Goal: Information Seeking & Learning: Find specific fact

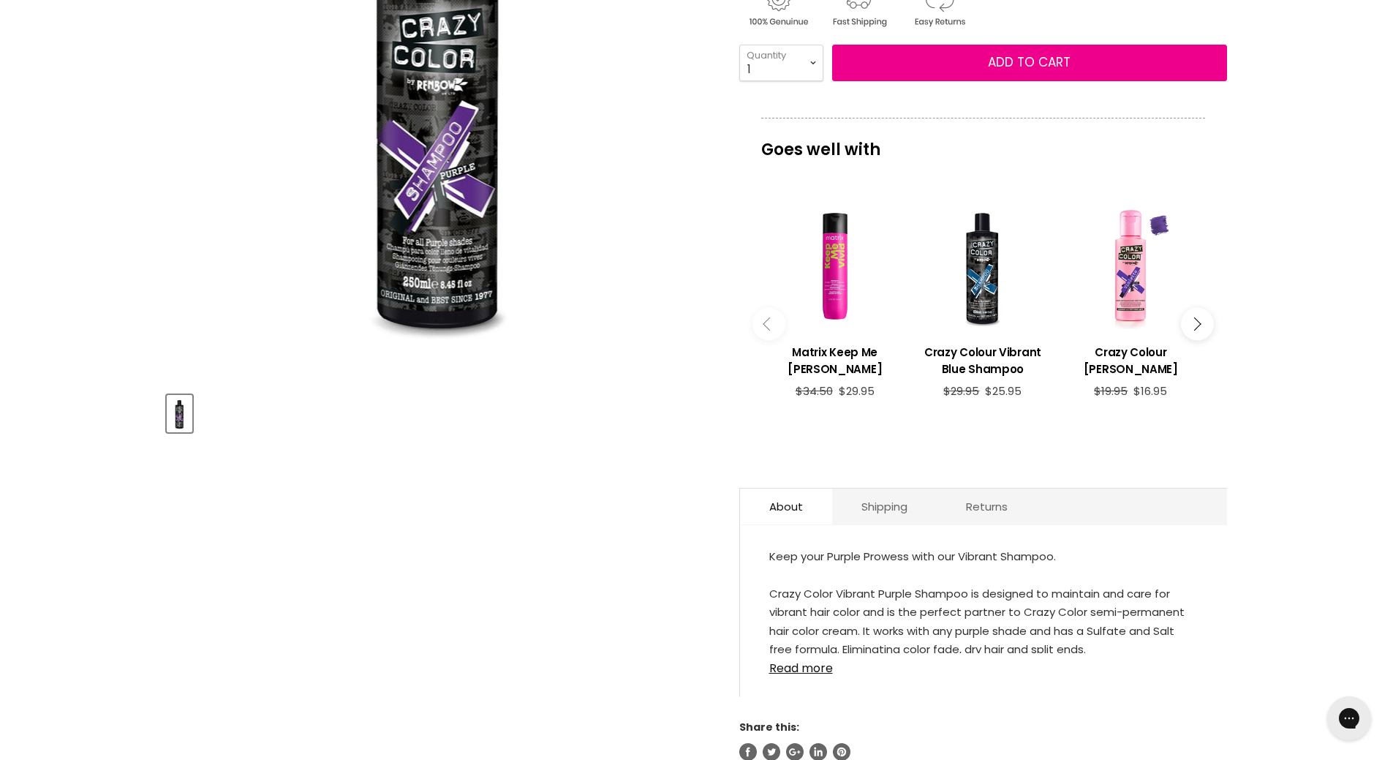
scroll to position [293, 0]
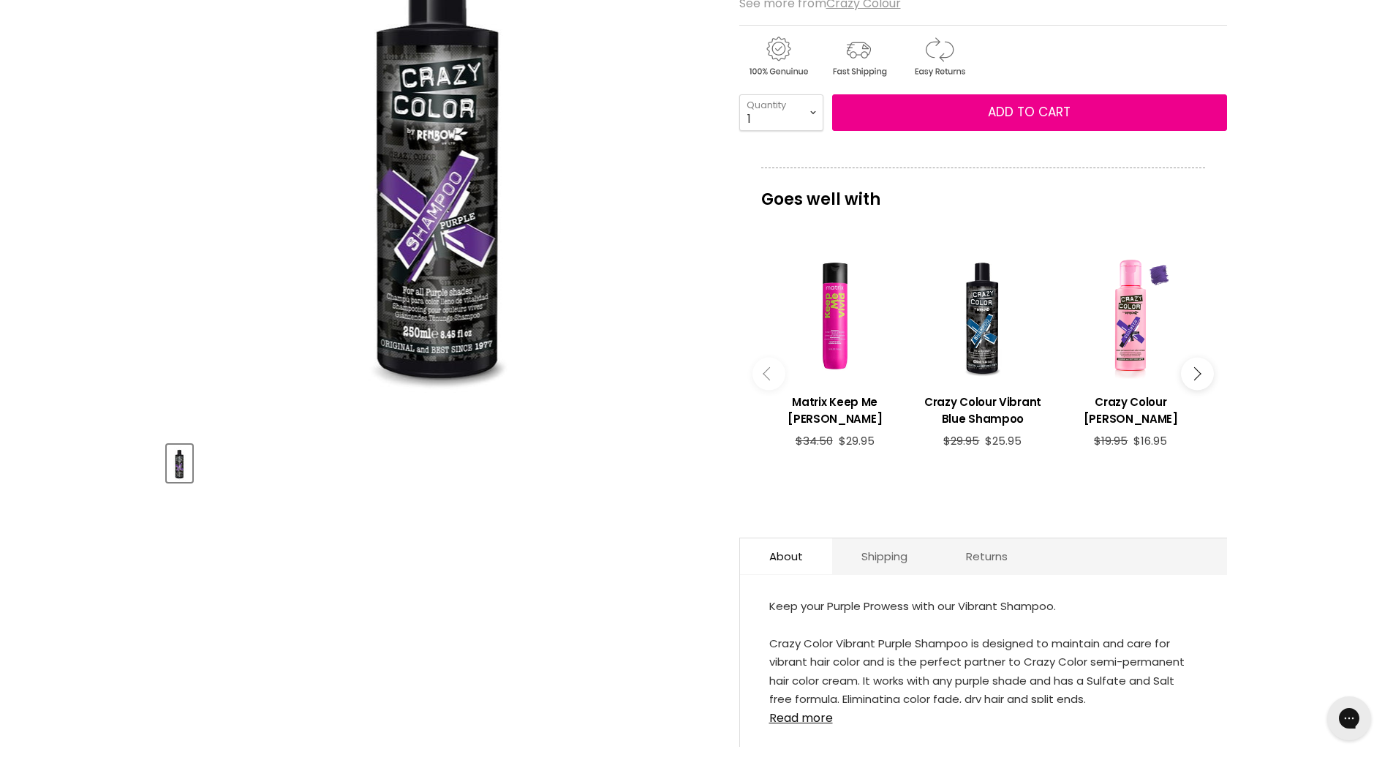
click at [1195, 358] on button "Main content" at bounding box center [1197, 374] width 33 height 33
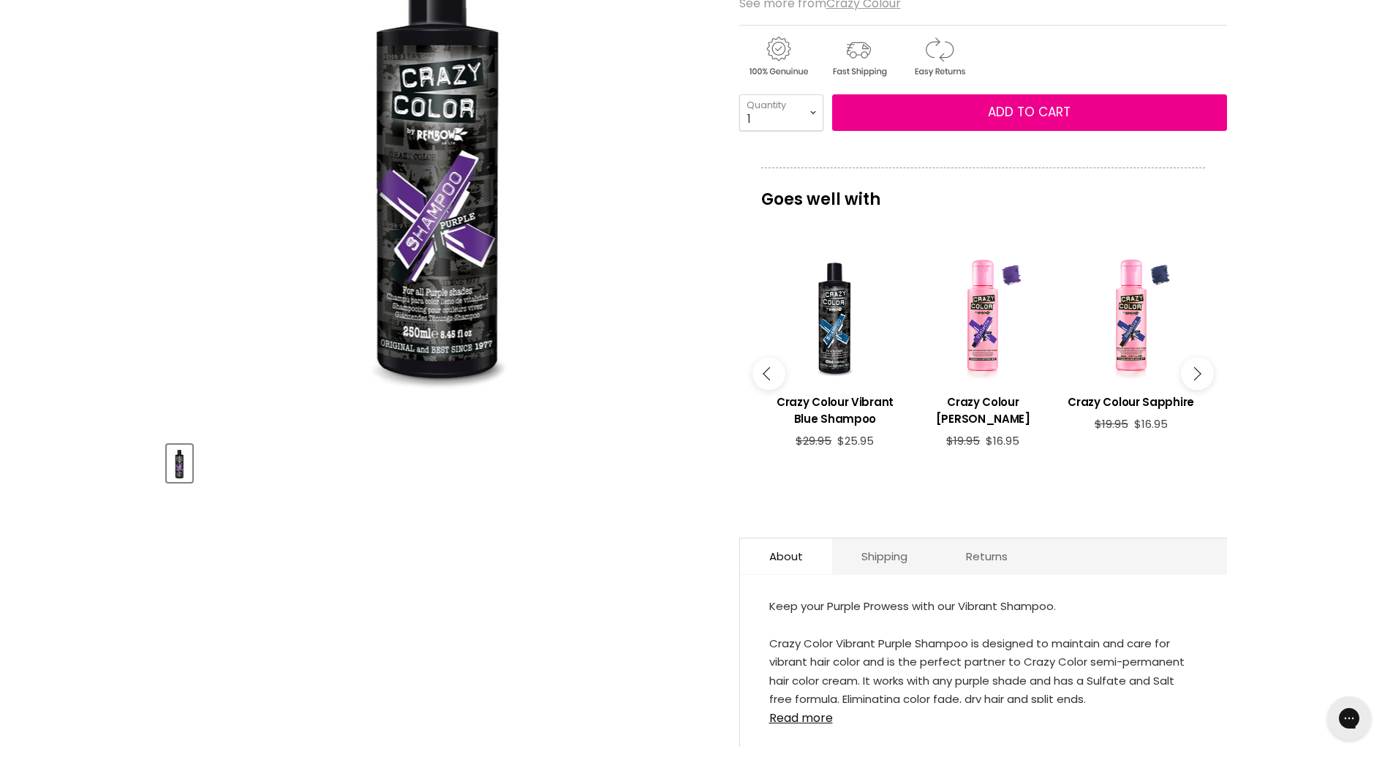
click at [1195, 358] on button "Main content" at bounding box center [1197, 374] width 33 height 33
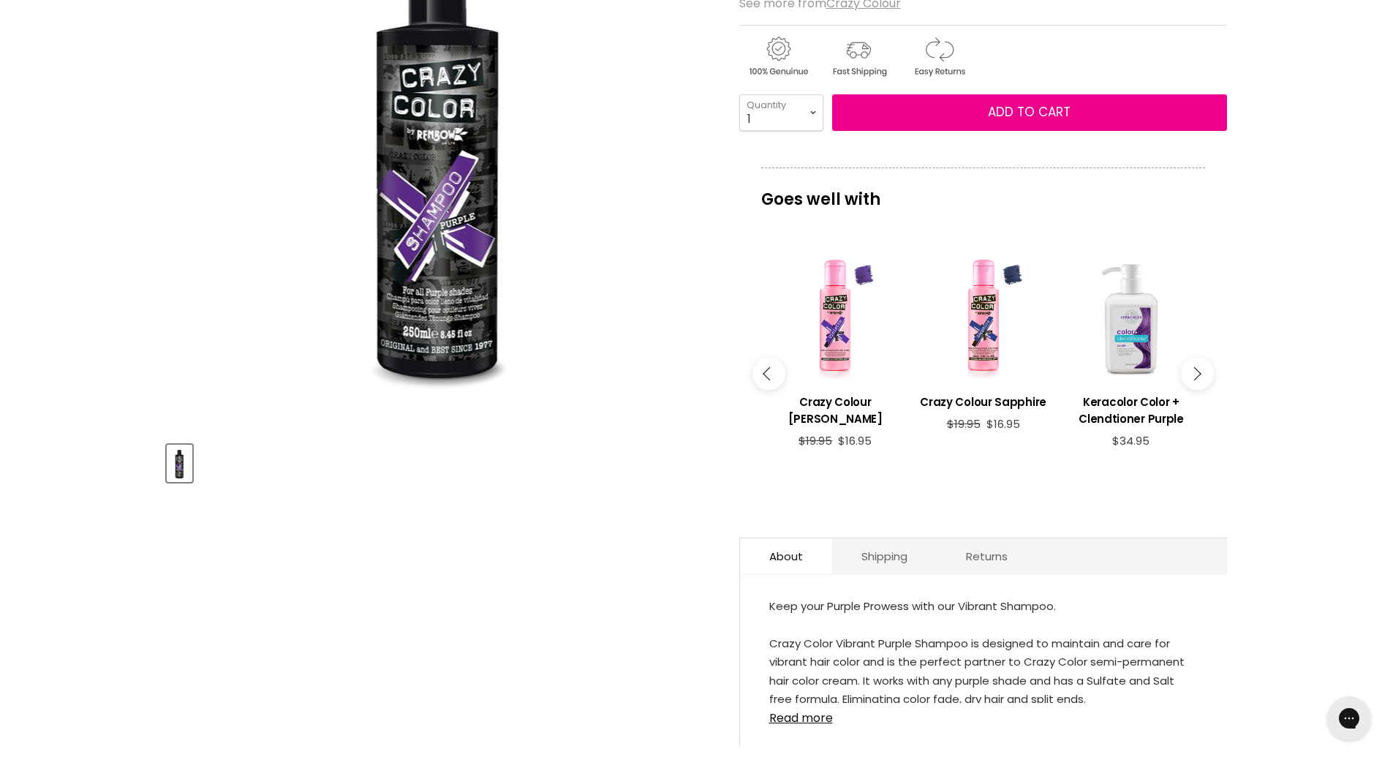
click at [1195, 358] on button "Main content" at bounding box center [1197, 374] width 33 height 33
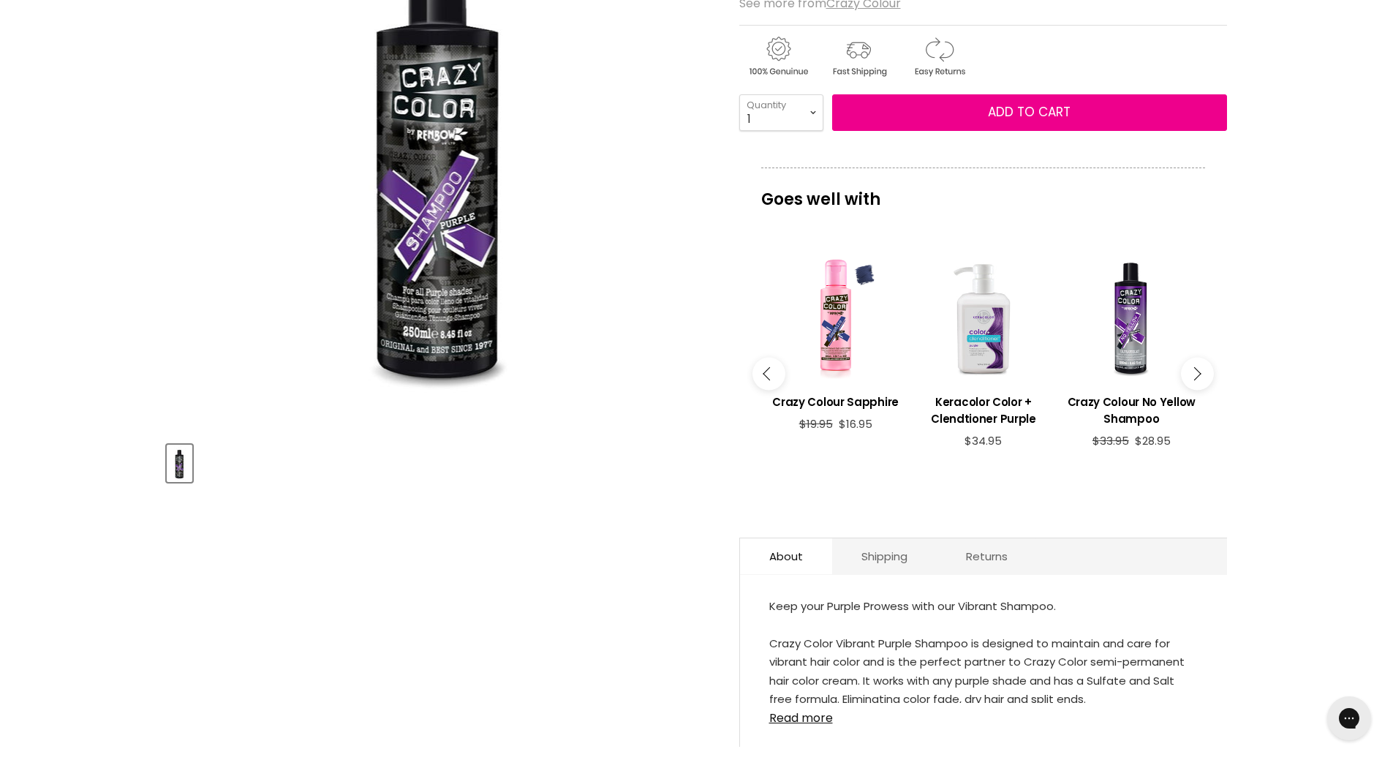
click at [1195, 358] on button "Main content" at bounding box center [1197, 374] width 33 height 33
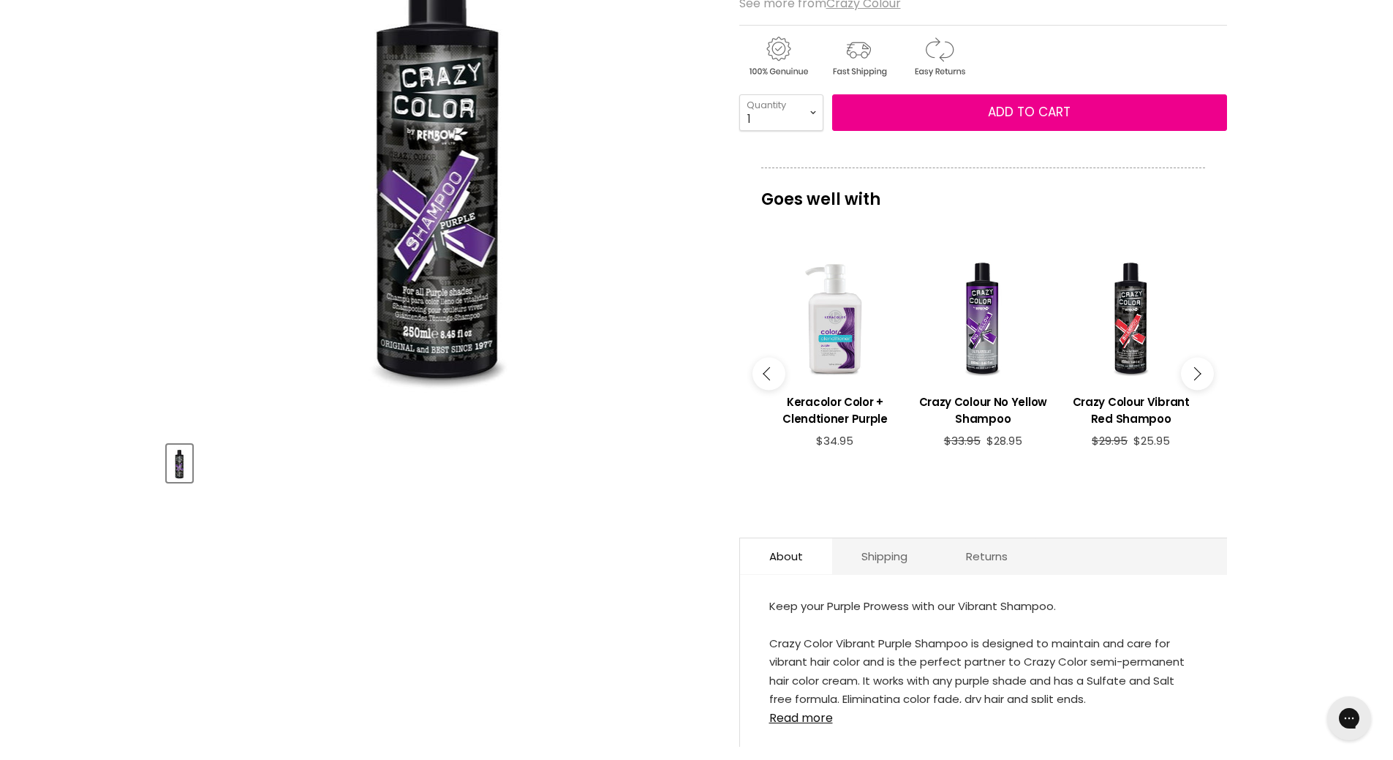
click at [1195, 358] on button "Main content" at bounding box center [1197, 374] width 33 height 33
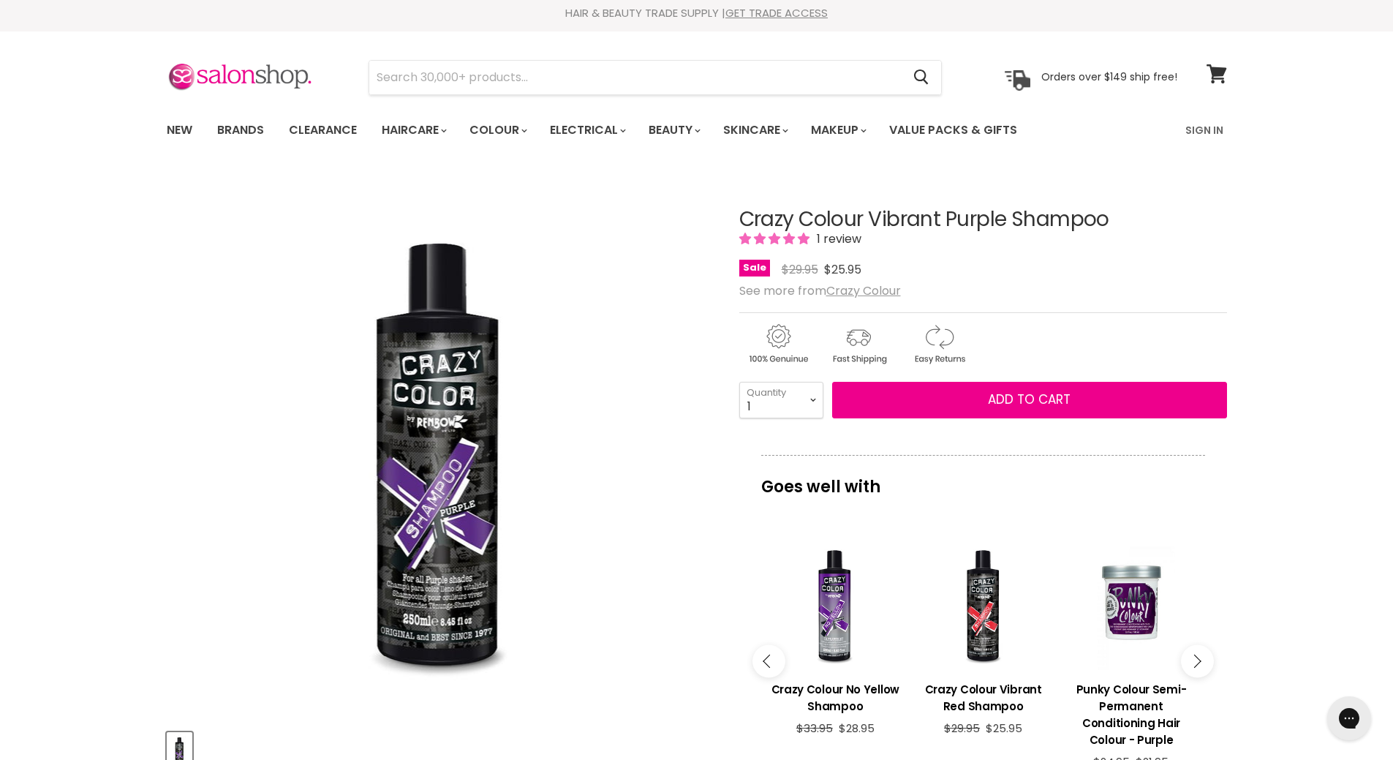
scroll to position [0, 0]
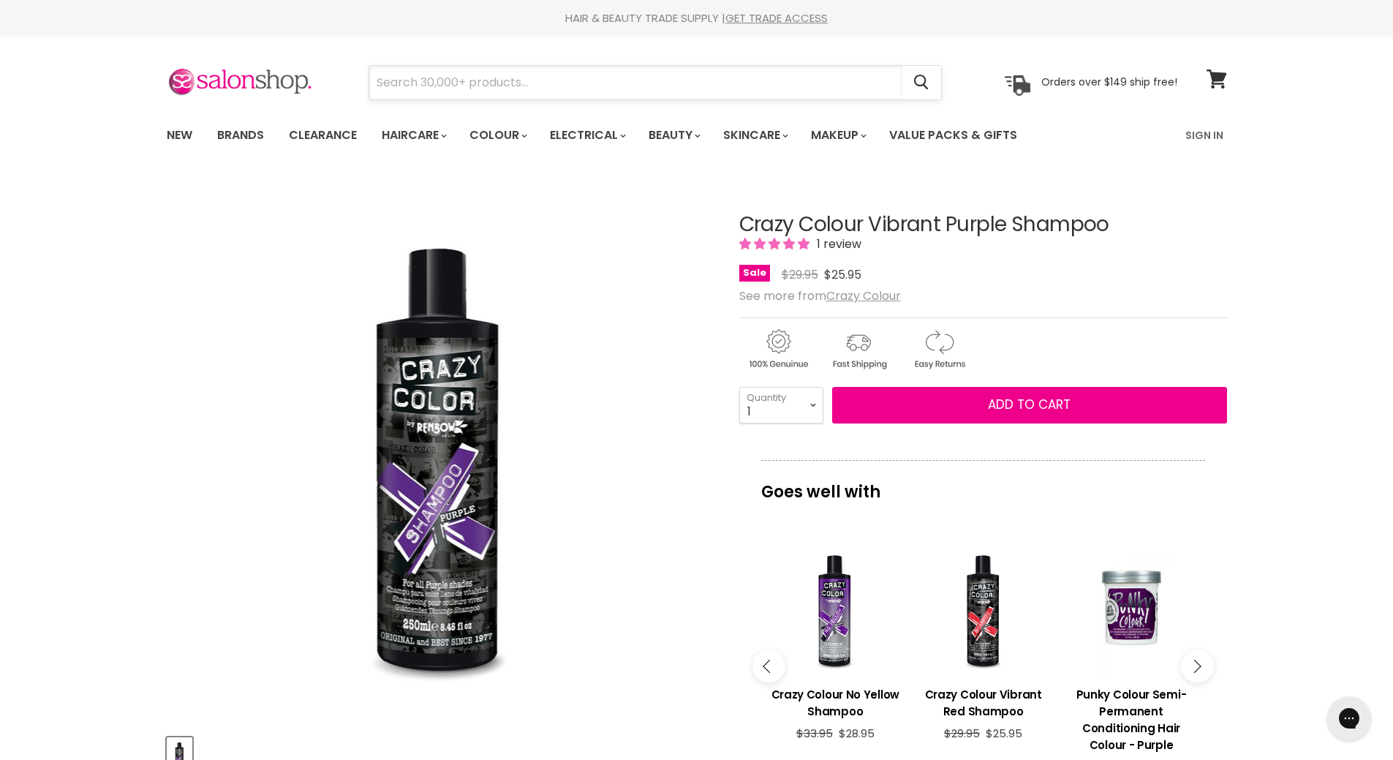
click at [533, 79] on input "Search" at bounding box center [635, 83] width 533 height 34
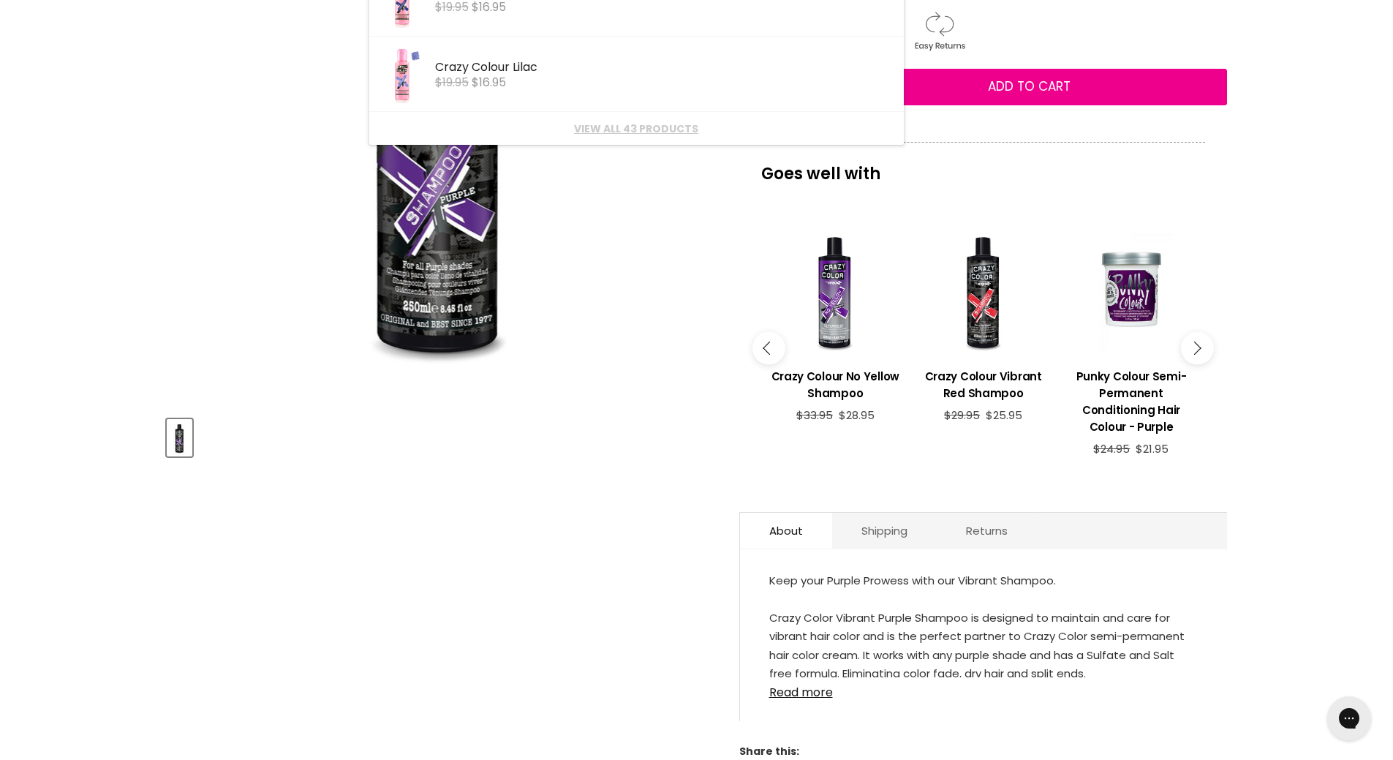
scroll to position [366, 0]
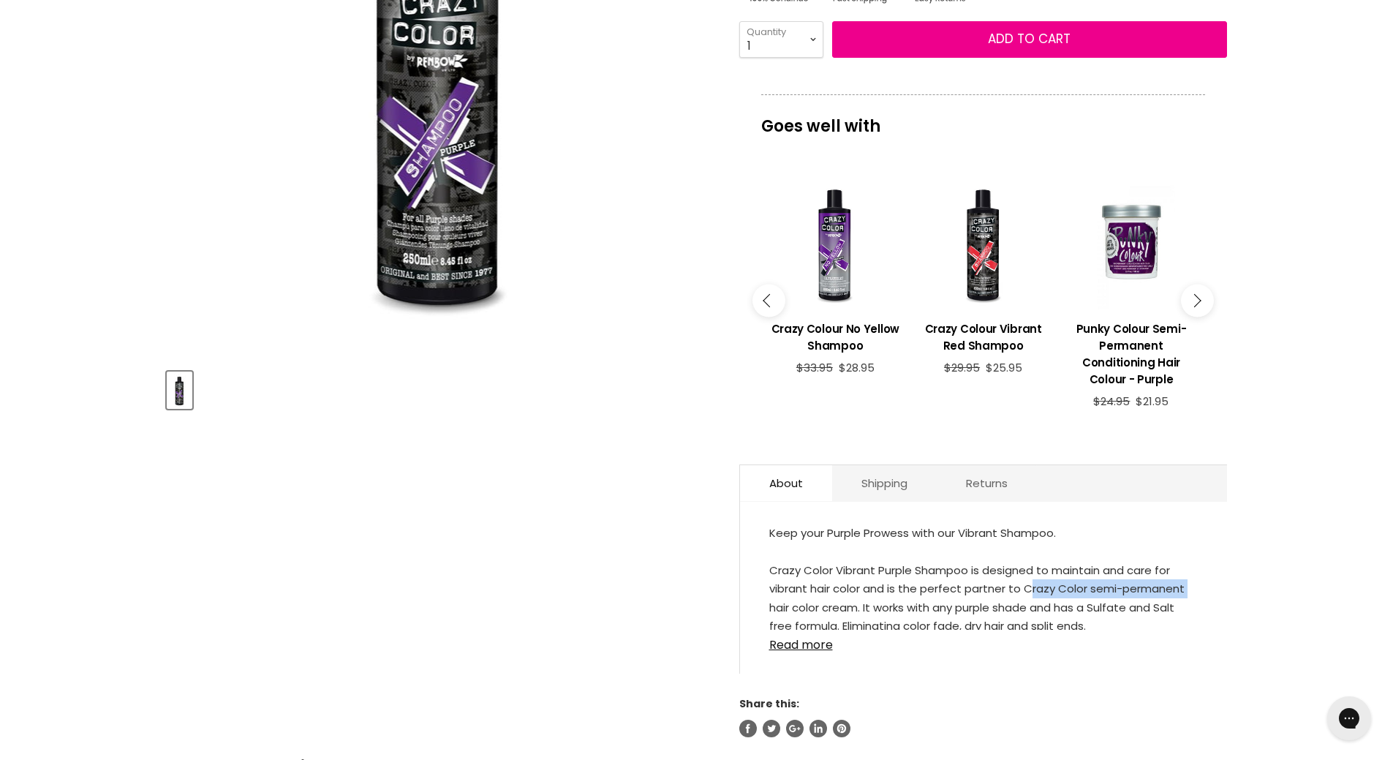
drag, startPoint x: 1021, startPoint y: 568, endPoint x: 1199, endPoint y: 578, distance: 178.7
click at [1199, 578] on div "Keep your Purple Prowess with our Vibrant Shampoo. Crazy Color Vibrant Purple S…" at bounding box center [983, 594] width 487 height 157
copy div "Crazy Color semi-permanent"
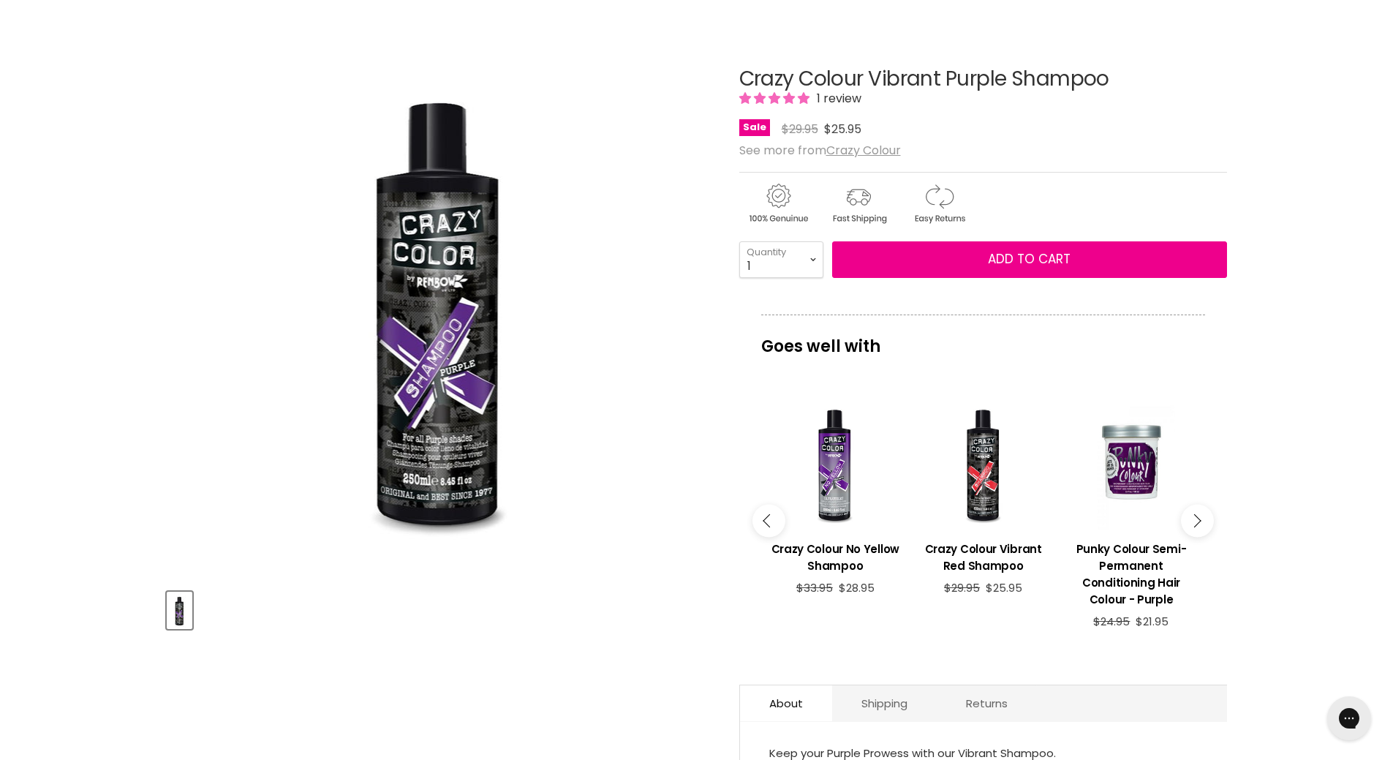
scroll to position [0, 0]
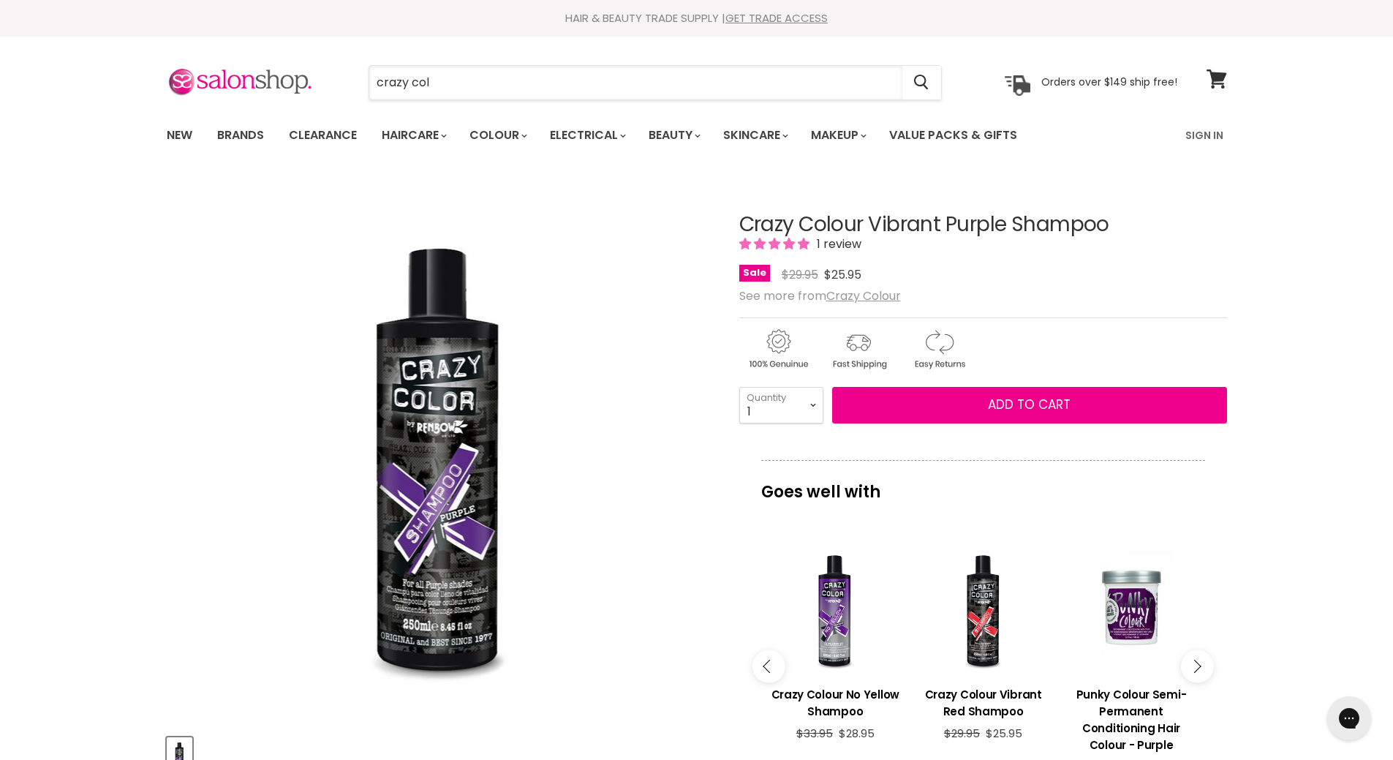
drag, startPoint x: 458, startPoint y: 83, endPoint x: 331, endPoint y: 66, distance: 127.6
click at [332, 66] on div "crazy col Cancel" at bounding box center [655, 83] width 648 height 34
paste input "Crazy Color semi-permanent"
type input "Crazy Color semi-permanent"
